Goal: Task Accomplishment & Management: Manage account settings

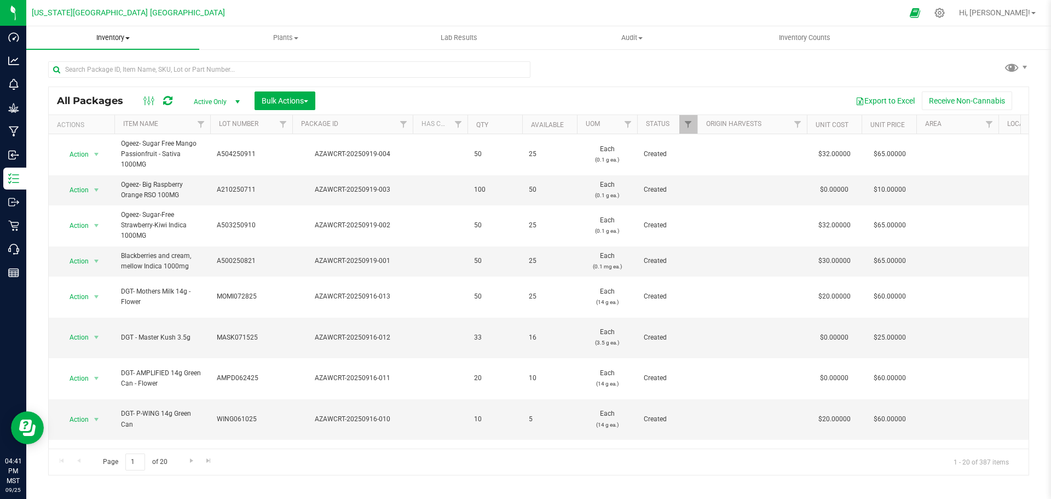
scroll to position [55, 0]
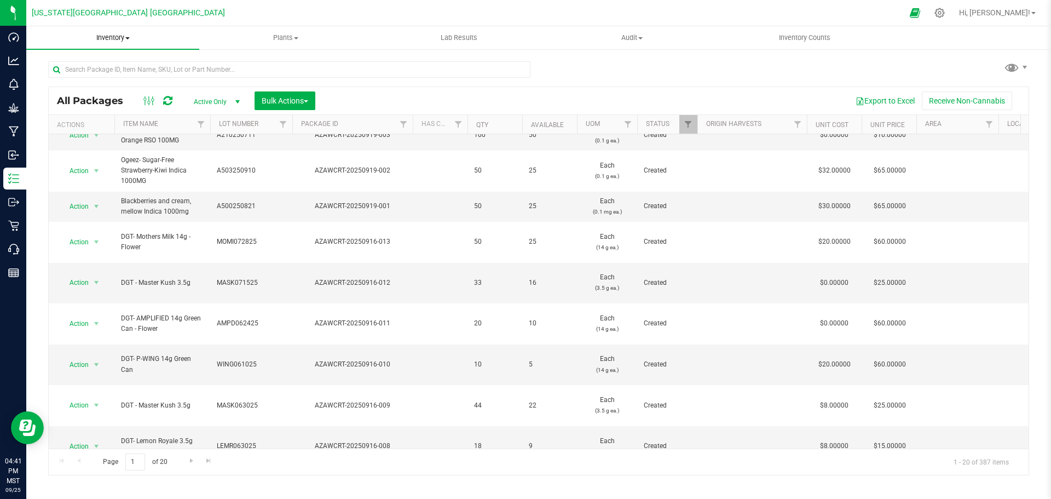
click at [115, 36] on span "Inventory" at bounding box center [112, 38] width 173 height 10
click at [80, 66] on span "All packages" at bounding box center [63, 65] width 75 height 9
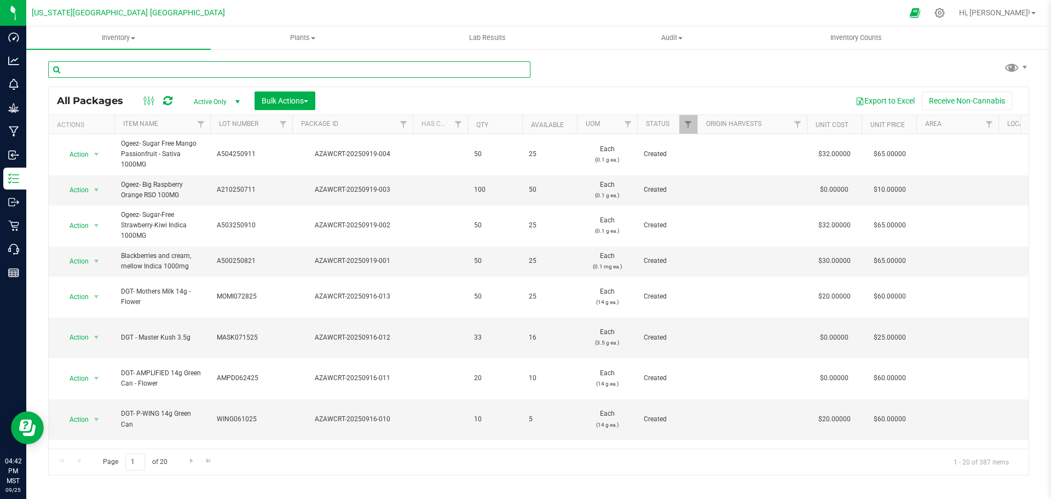
click at [92, 71] on input "text" at bounding box center [289, 69] width 482 height 16
click at [106, 67] on input "text" at bounding box center [289, 69] width 482 height 16
click at [92, 72] on input "text" at bounding box center [289, 69] width 482 height 16
type input "AZAWCRT-20250720-003"
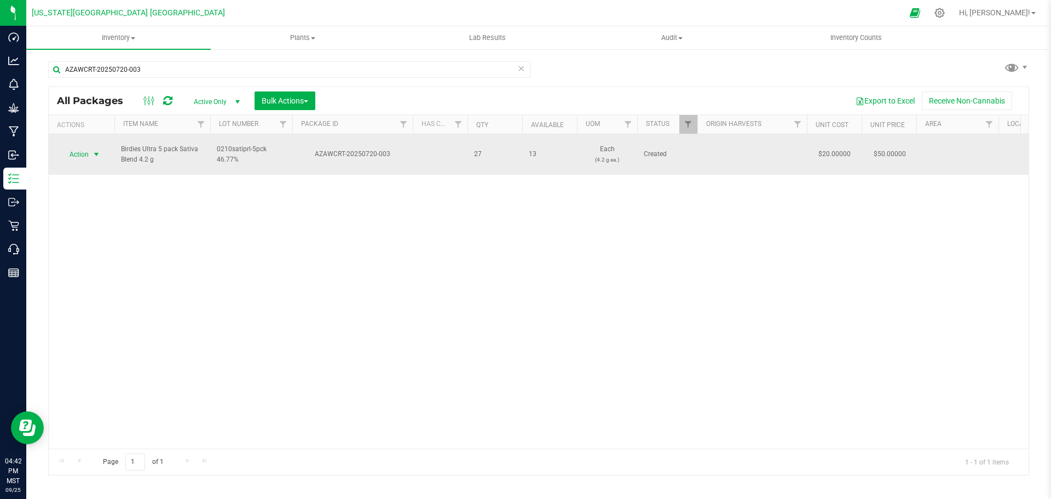
click at [82, 147] on span "Action" at bounding box center [75, 154] width 30 height 15
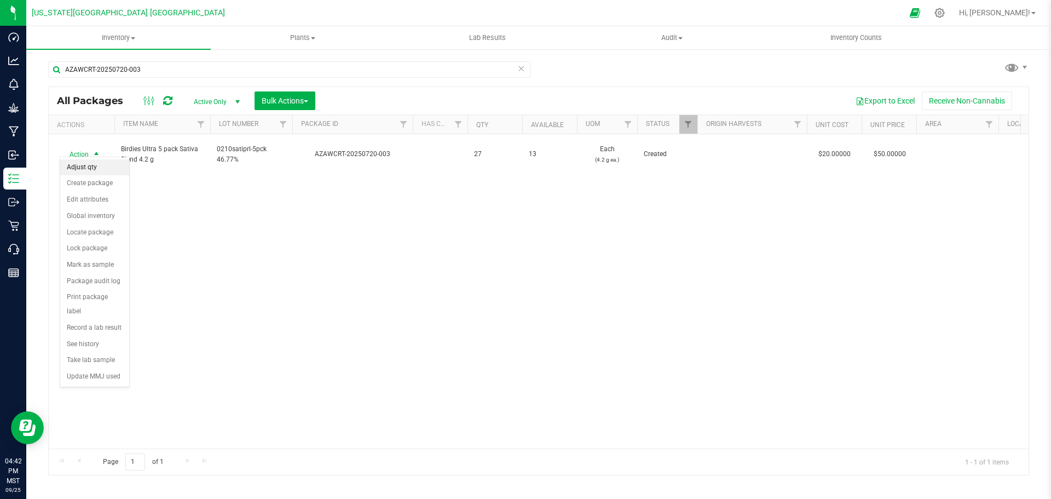
click at [78, 168] on li "Adjust qty" at bounding box center [94, 167] width 69 height 16
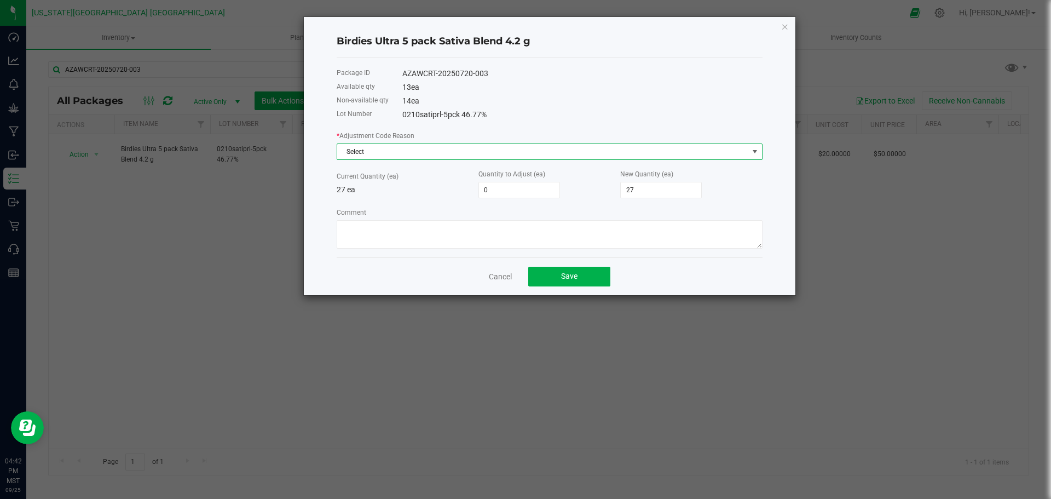
click at [379, 153] on span "Select" at bounding box center [542, 151] width 411 height 15
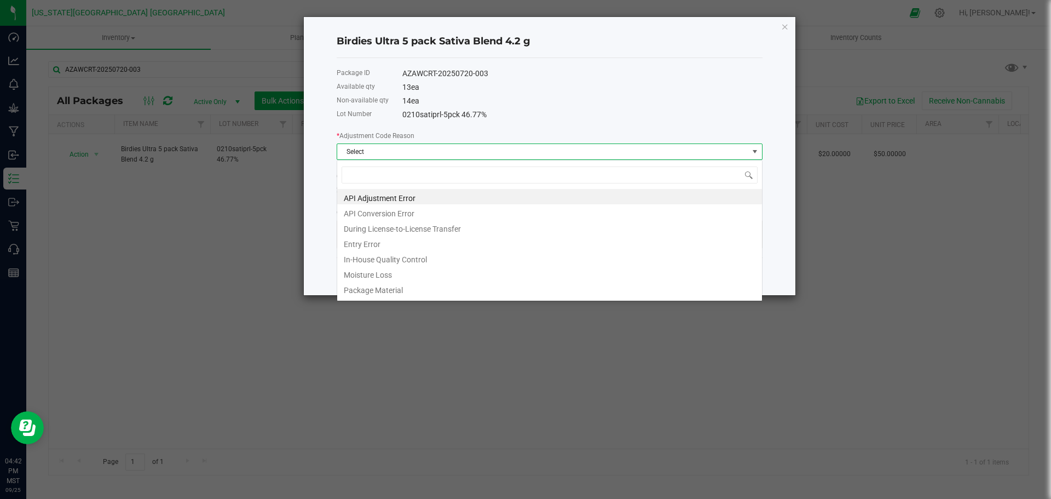
scroll to position [16, 426]
click at [355, 256] on li "In-House Quality Control" at bounding box center [549, 257] width 425 height 15
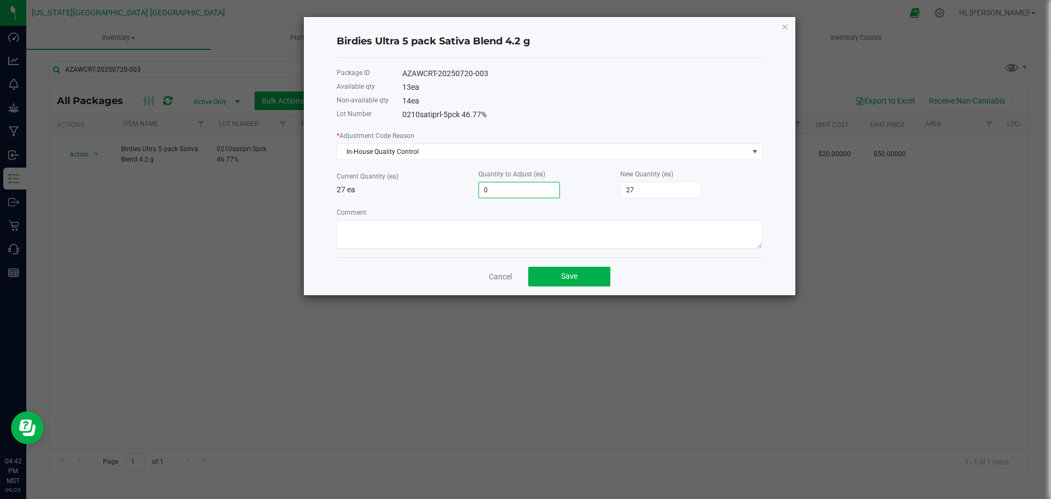
click at [499, 188] on input "0" at bounding box center [519, 189] width 80 height 15
type input "-1"
type input "26"
type input "-1"
click at [465, 237] on textarea "Comment" at bounding box center [550, 234] width 426 height 28
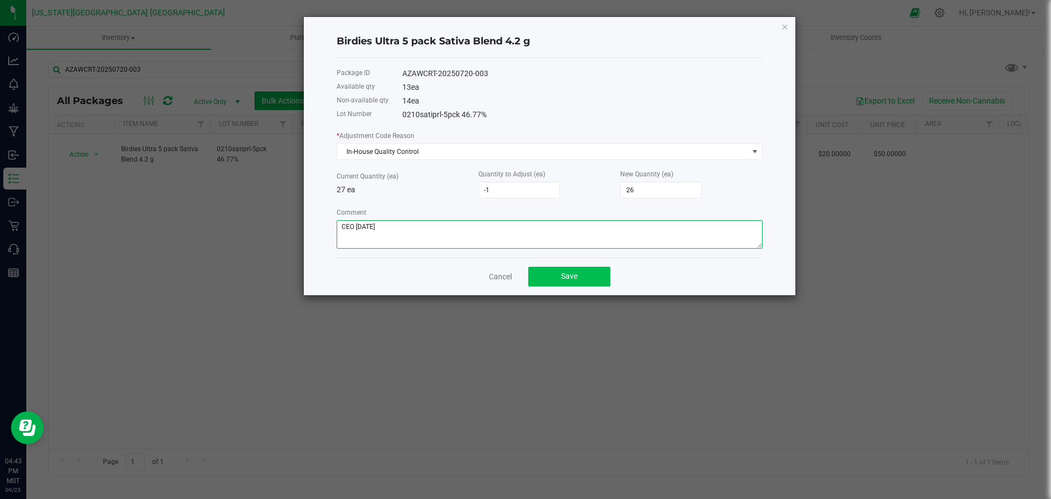
type textarea "CEO [DATE]"
click at [569, 276] on span "Save" at bounding box center [569, 276] width 16 height 9
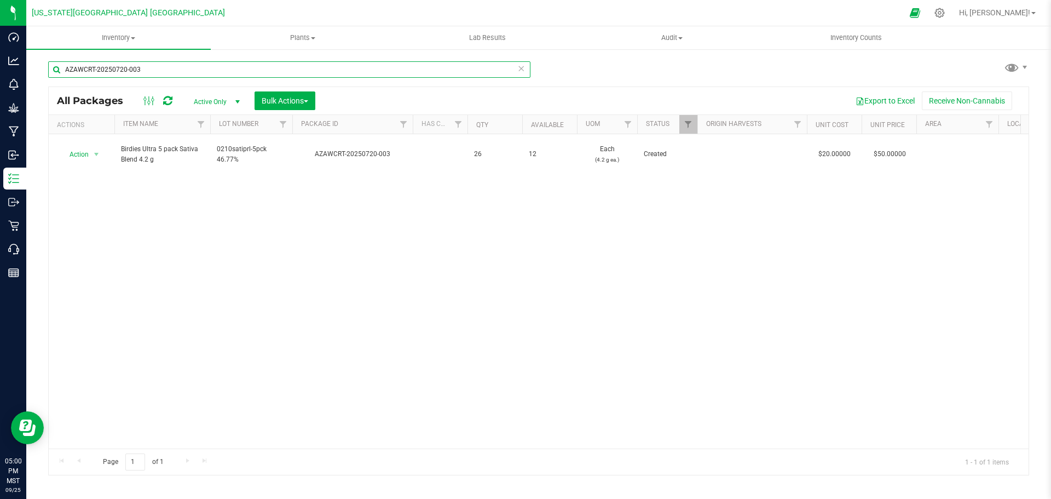
click at [148, 71] on input "AZAWCRT-20250720-003" at bounding box center [289, 69] width 482 height 16
type input "A"
type input "AZAWCRT-20250919-004"
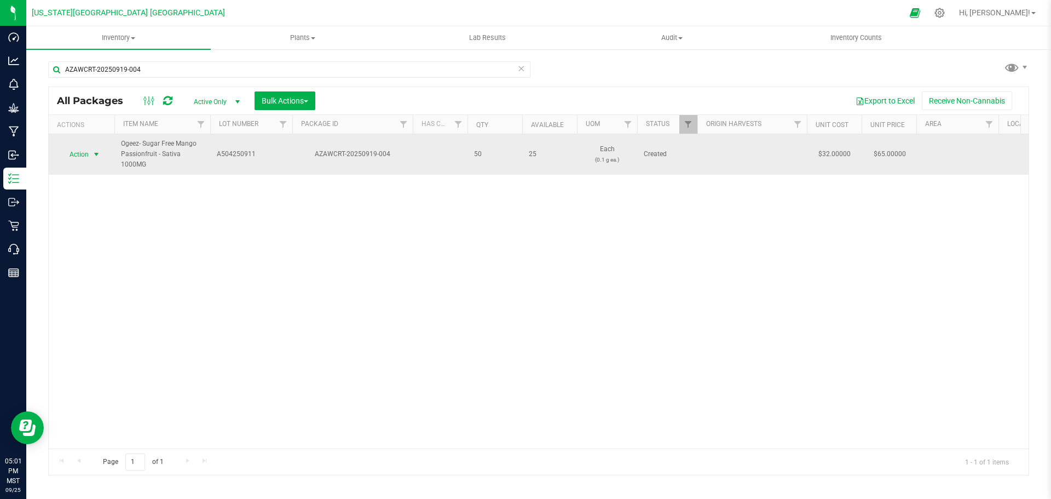
click at [73, 155] on span "Action" at bounding box center [75, 154] width 30 height 15
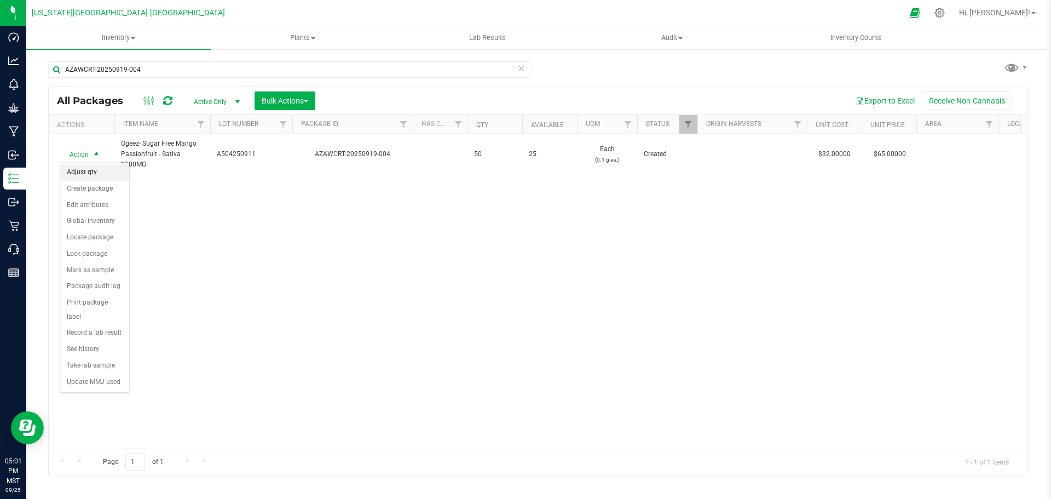
click at [89, 172] on li "Adjust qty" at bounding box center [94, 172] width 69 height 16
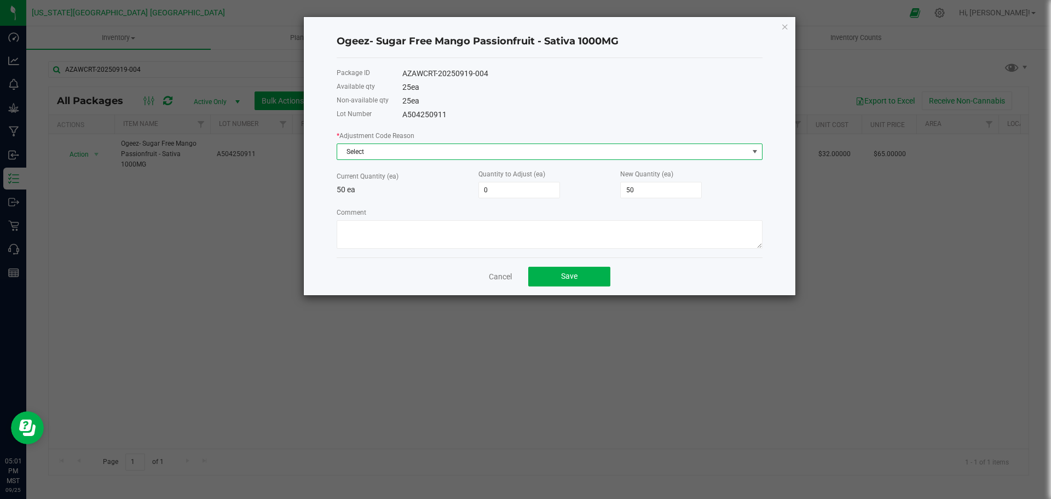
click at [410, 151] on span "Select" at bounding box center [542, 151] width 411 height 15
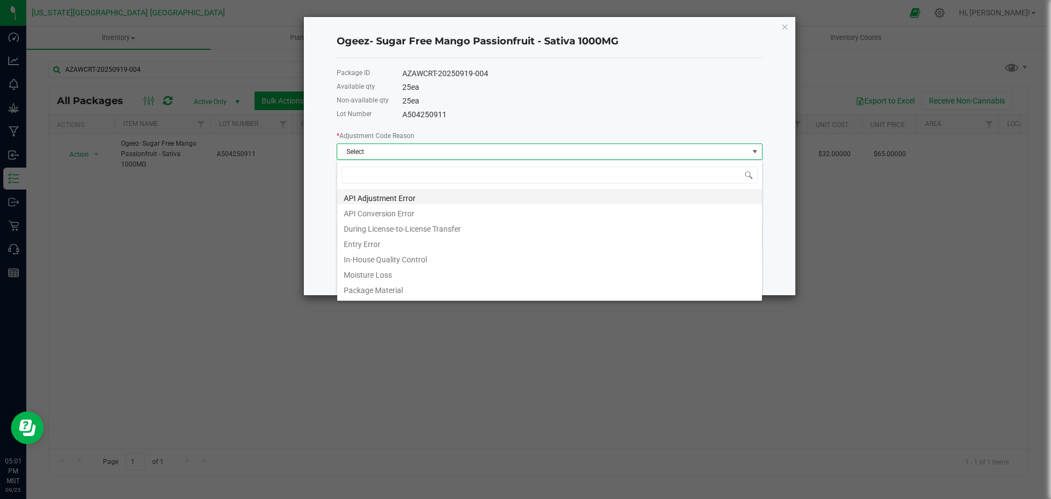
scroll to position [16, 426]
click at [373, 258] on li "In-House Quality Control" at bounding box center [549, 257] width 425 height 15
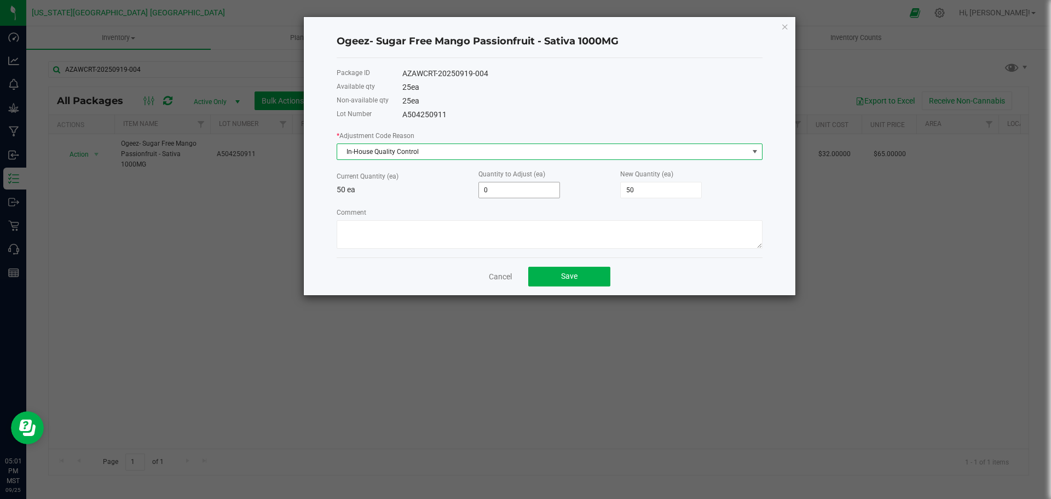
click at [492, 188] on input "0" at bounding box center [519, 189] width 80 height 15
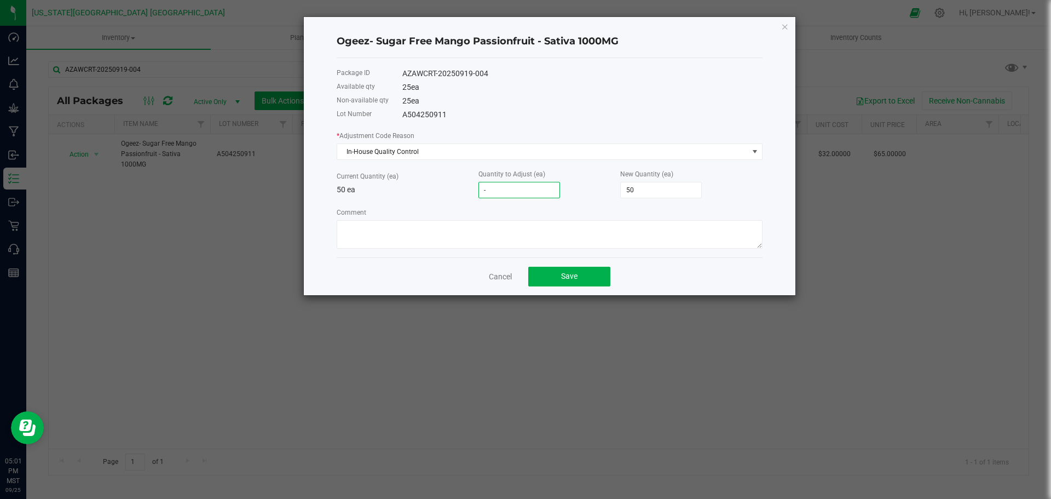
type input "-1"
type input "49"
type input "-1"
click at [474, 234] on textarea "Comment" at bounding box center [550, 234] width 426 height 28
type textarea "CEO [DATE]"
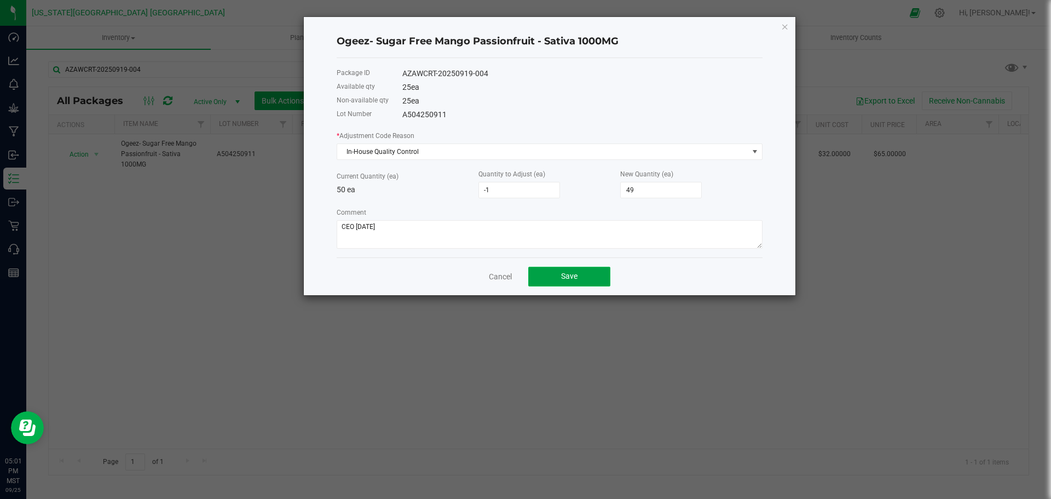
click at [567, 276] on span "Save" at bounding box center [569, 276] width 16 height 9
